Goal: Task Accomplishment & Management: Manage account settings

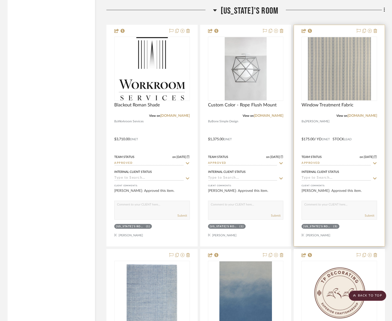
scroll to position [2124, 0]
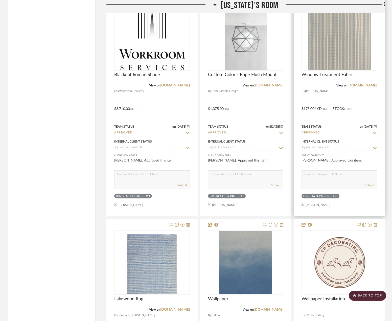
click at [370, 121] on div at bounding box center [339, 105] width 91 height 221
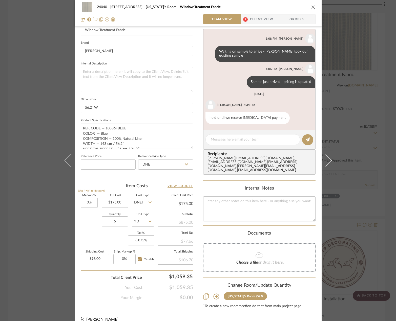
scroll to position [7, 0]
click at [43, 94] on div "24040 - [GEOGRAPHIC_DATA] [US_STATE]'s Room Window Treatment Fabric Team View 1…" at bounding box center [198, 160] width 396 height 321
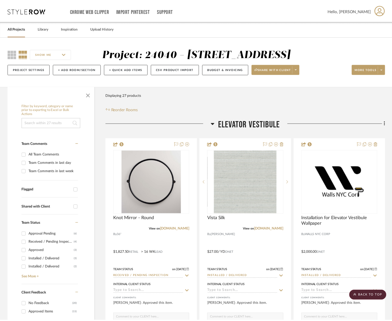
scroll to position [2124, 0]
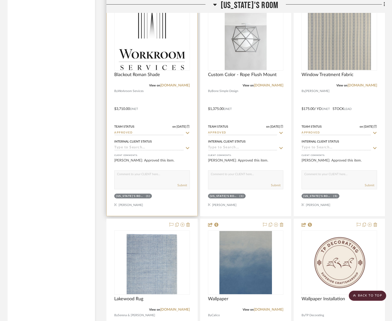
click at [163, 117] on div at bounding box center [152, 105] width 91 height 221
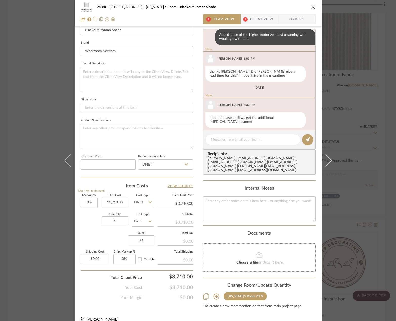
scroll to position [11, 0]
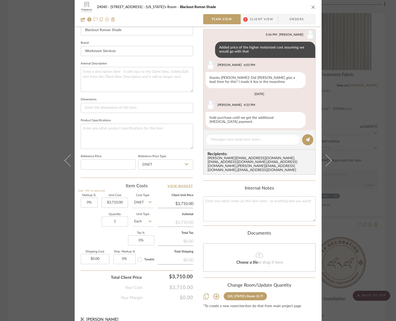
click at [12, 90] on div "24040 - 171 [GEOGRAPHIC_DATA] [US_STATE]'s Room Blackout Roman Shade Team View …" at bounding box center [198, 160] width 396 height 321
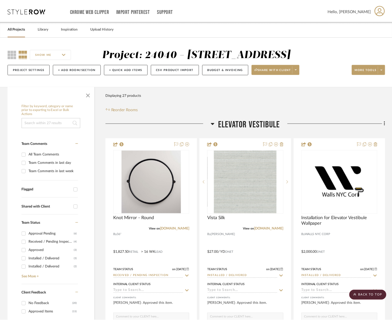
scroll to position [2124, 0]
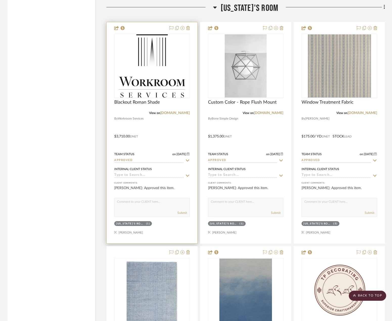
scroll to position [2099, 0]
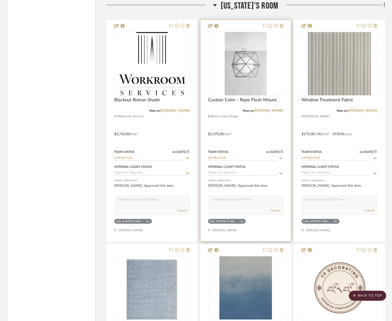
click at [261, 151] on div at bounding box center [246, 130] width 91 height 221
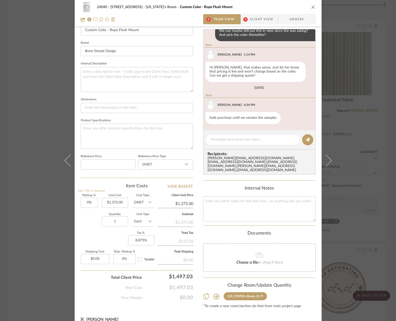
scroll to position [46, 0]
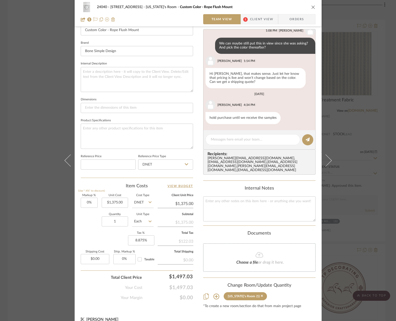
click at [38, 116] on div "24040 - 171 [GEOGRAPHIC_DATA] [US_STATE]'s Room Custom Color - Rope Flush Mount…" at bounding box center [198, 160] width 396 height 321
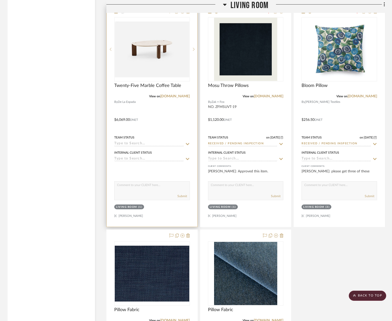
scroll to position [1298, 0]
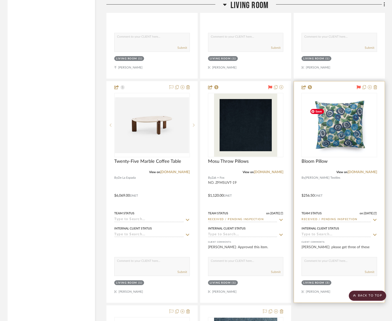
click at [358, 89] on icon at bounding box center [359, 87] width 4 height 4
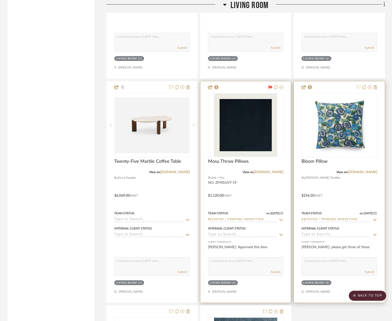
click at [271, 89] on icon at bounding box center [271, 87] width 4 height 4
click at [281, 204] on div at bounding box center [246, 191] width 91 height 221
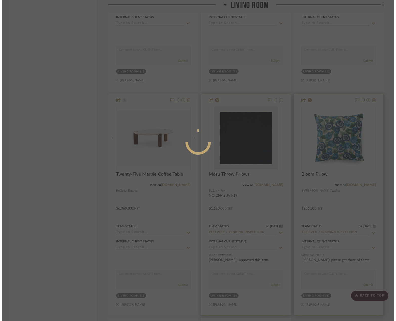
scroll to position [0, 0]
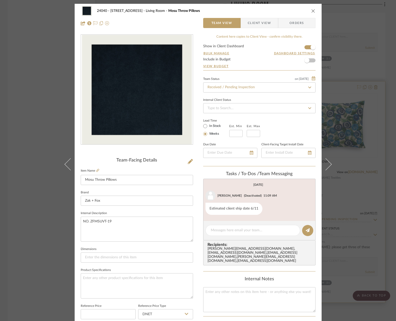
click at [47, 67] on div "24040 - 171 [GEOGRAPHIC_DATA] Living Room Mosu Throw Pillows Team View Client V…" at bounding box center [198, 160] width 396 height 321
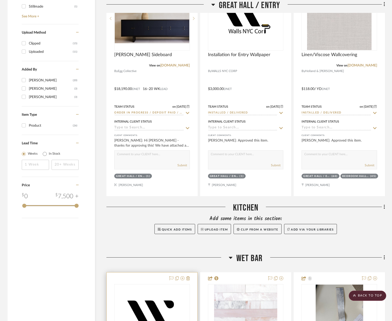
scroll to position [742, 0]
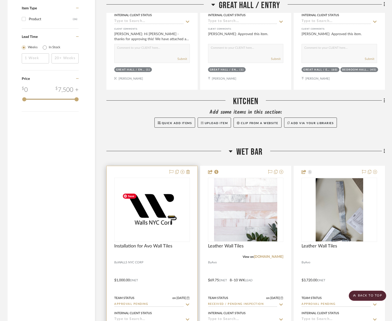
click at [171, 280] on div at bounding box center [152, 276] width 91 height 221
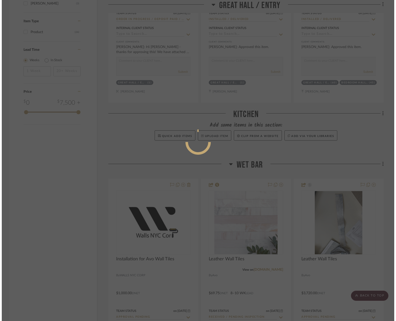
scroll to position [0, 0]
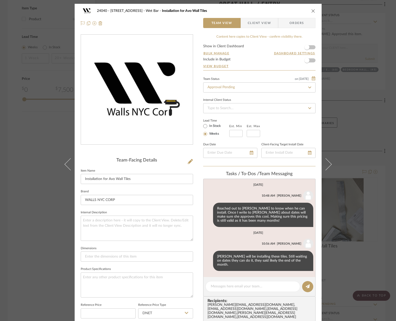
drag, startPoint x: 29, startPoint y: 196, endPoint x: 33, endPoint y: 196, distance: 4.3
click at [29, 196] on div "24040 - 171 [GEOGRAPHIC_DATA] Wet Bar Installation for Avo Wall Tiles Team View…" at bounding box center [198, 160] width 396 height 321
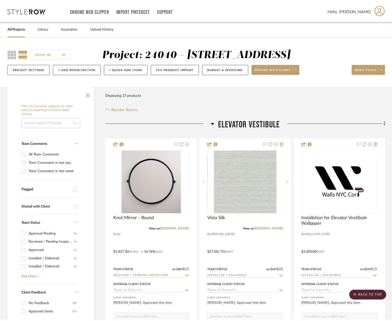
scroll to position [742, 0]
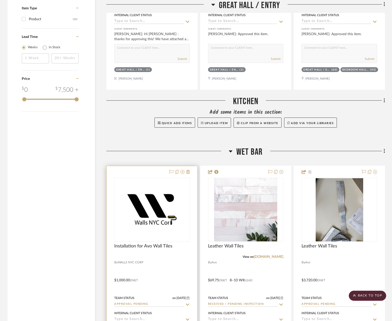
click at [190, 184] on div at bounding box center [152, 276] width 91 height 221
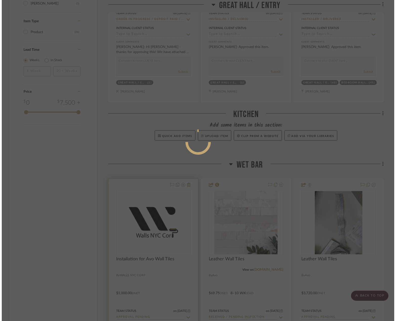
scroll to position [0, 0]
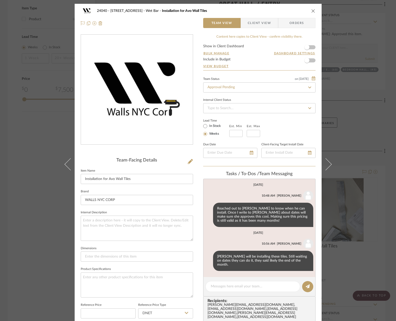
click at [30, 195] on div "24040 - 171 [GEOGRAPHIC_DATA] Wet Bar Installation for Avo Wall Tiles Team View…" at bounding box center [198, 160] width 396 height 321
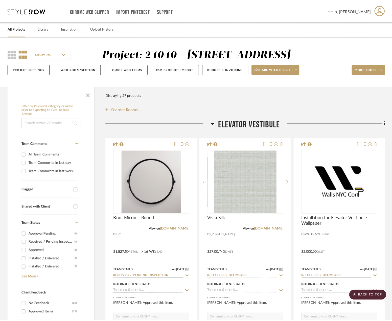
scroll to position [742, 0]
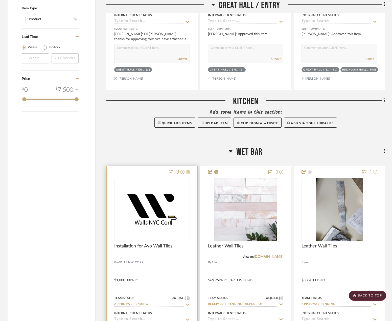
click at [188, 174] on icon at bounding box center [188, 172] width 4 height 4
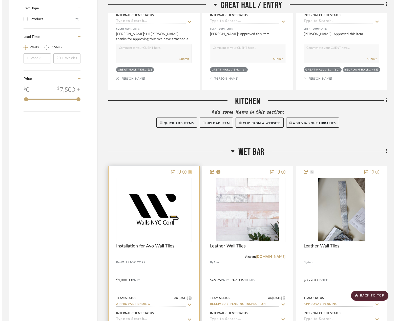
scroll to position [0, 0]
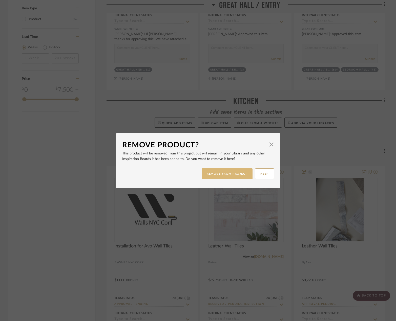
click at [231, 175] on button "REMOVE FROM PROJECT" at bounding box center [227, 173] width 51 height 11
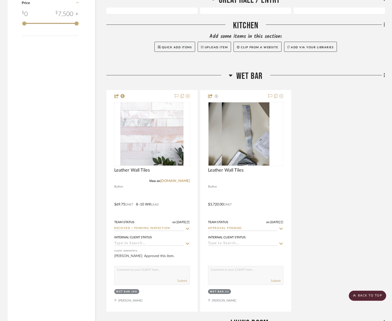
scroll to position [843, 0]
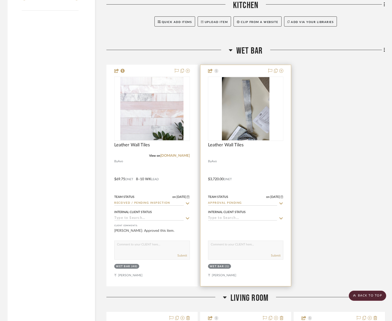
drag, startPoint x: 270, startPoint y: 84, endPoint x: 285, endPoint y: 103, distance: 24.4
click at [270, 73] on icon at bounding box center [270, 71] width 4 height 4
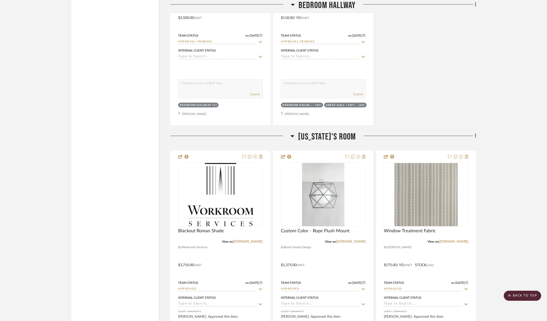
scroll to position [2145, 0]
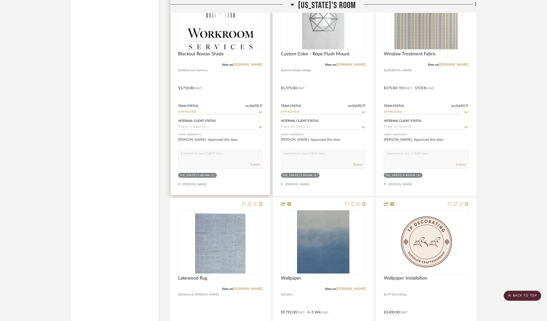
click at [236, 94] on div at bounding box center [220, 84] width 100 height 221
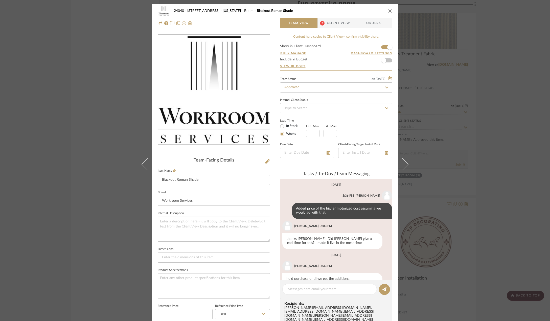
scroll to position [11, 0]
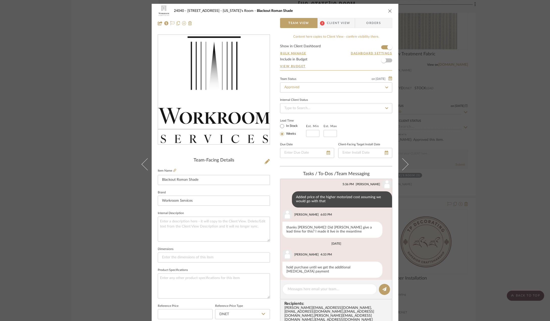
click at [323, 24] on span "2" at bounding box center [322, 23] width 9 height 10
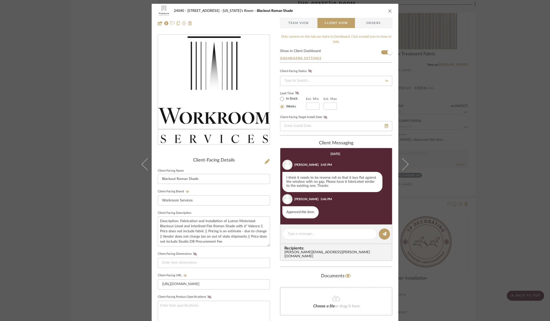
click at [293, 272] on div "Documents" at bounding box center [336, 276] width 112 height 8
